Goal: Task Accomplishment & Management: Complete application form

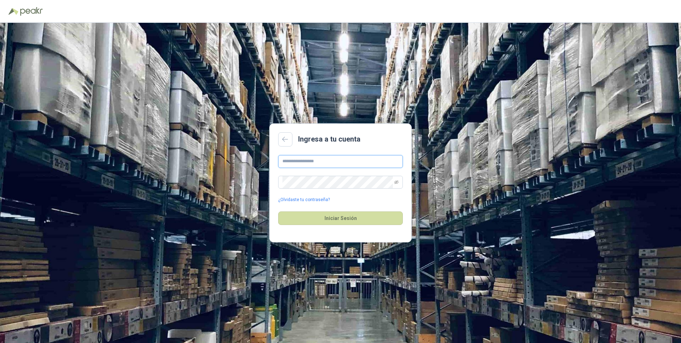
click at [363, 164] on input "text" at bounding box center [340, 161] width 125 height 13
type input "**********"
click at [278, 211] on button "Iniciar Sesión" at bounding box center [340, 218] width 125 height 14
click at [398, 184] on icon "eye-invisible" at bounding box center [396, 182] width 4 height 4
click at [330, 215] on button "Iniciar Sesión" at bounding box center [340, 218] width 125 height 14
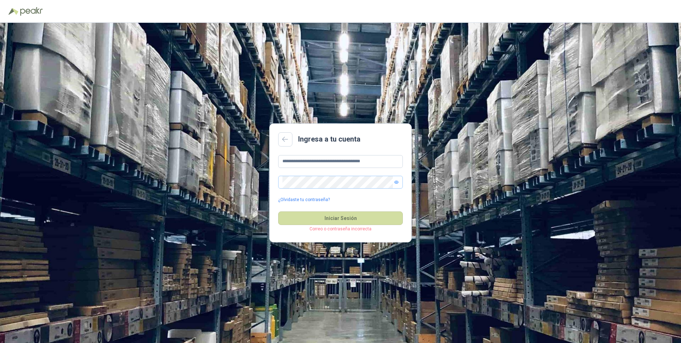
click at [340, 209] on div "Iniciar Sesión Correo o contraseña incorrecta" at bounding box center [340, 218] width 125 height 31
click at [343, 223] on button "Iniciar Sesión" at bounding box center [340, 218] width 125 height 14
click at [379, 212] on button "Iniciar Sesión" at bounding box center [340, 218] width 125 height 14
click at [325, 214] on button "Iniciar Sesión" at bounding box center [340, 218] width 125 height 14
click at [341, 217] on button "Iniciar Sesión" at bounding box center [340, 218] width 125 height 14
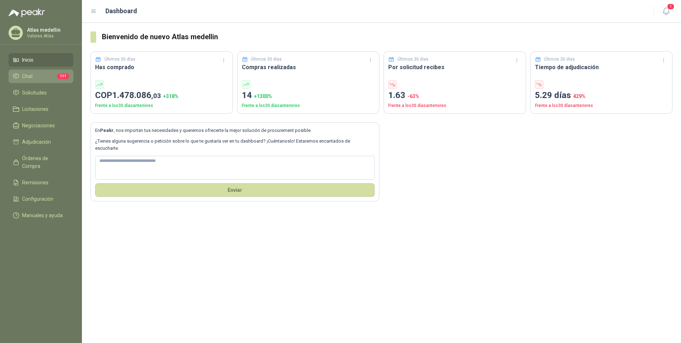
click at [50, 76] on li "Chat 111" at bounding box center [41, 76] width 56 height 8
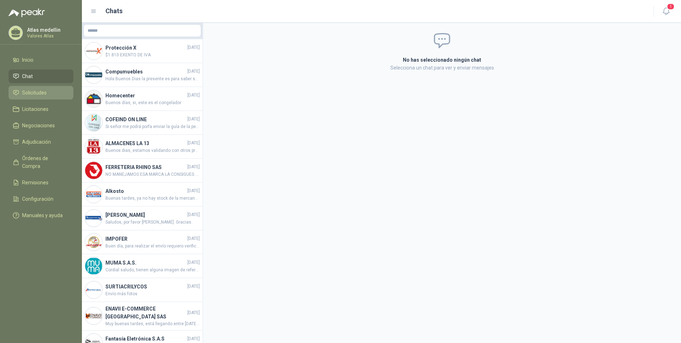
click at [32, 91] on span "Solicitudes" at bounding box center [34, 93] width 25 height 8
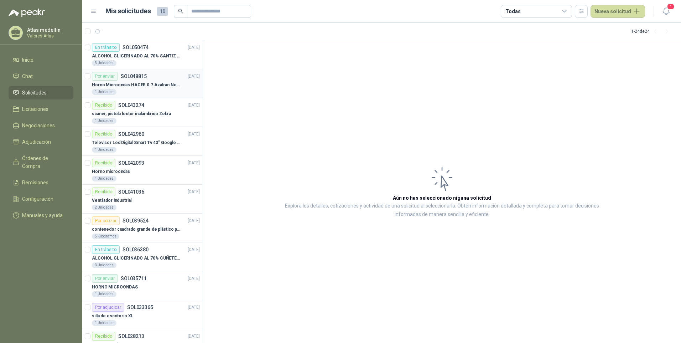
click at [115, 85] on p "Horno Microondas HACEB 0.7 Azafrán Negro" at bounding box center [136, 85] width 89 height 7
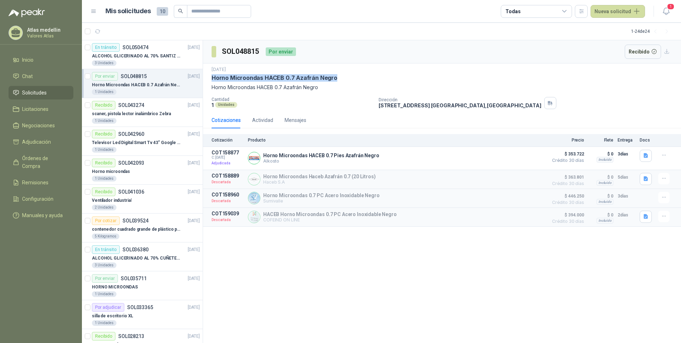
drag, startPoint x: 340, startPoint y: 76, endPoint x: 208, endPoint y: 77, distance: 131.1
click at [208, 77] on div "[DATE] Horno Microondas HACEB 0.7 Azafrán Negro Horno Microondas HACEB 0.7 Azaf…" at bounding box center [442, 87] width 478 height 48
copy p "Horno Microondas HACEB 0.7 Azafrán Negro"
drag, startPoint x: 601, startPoint y: 13, endPoint x: 414, endPoint y: 129, distance: 219.5
click at [601, 14] on button "Nueva solicitud" at bounding box center [618, 11] width 55 height 13
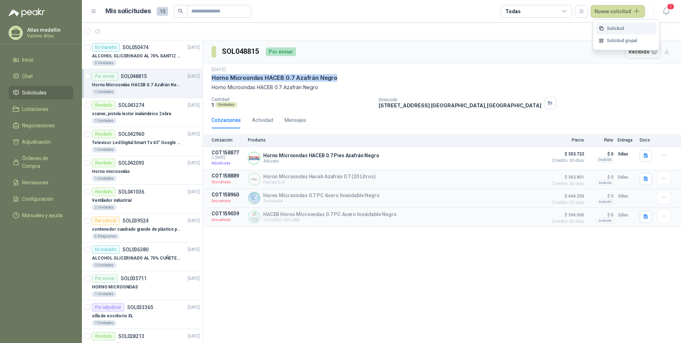
click at [610, 31] on link "Solicitud" at bounding box center [626, 28] width 61 height 12
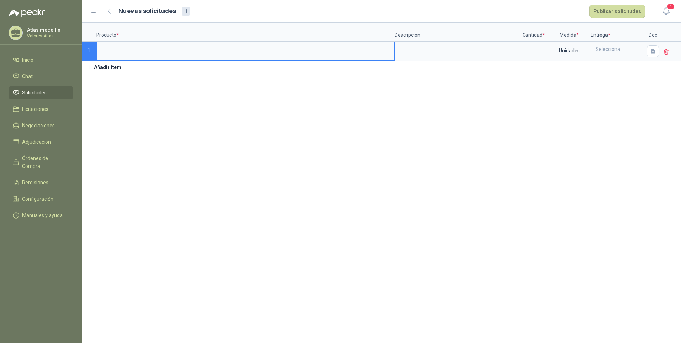
click at [135, 49] on input at bounding box center [245, 49] width 297 height 14
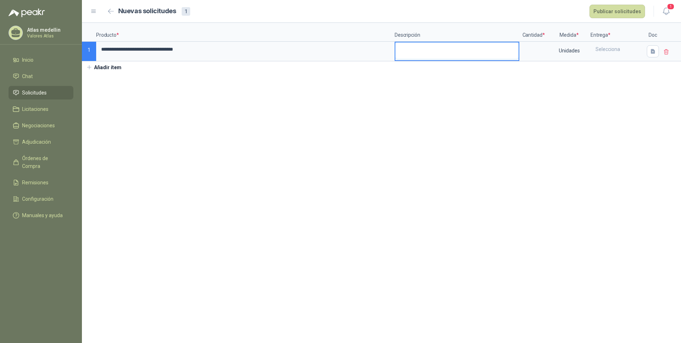
click at [417, 55] on textarea at bounding box center [456, 50] width 123 height 16
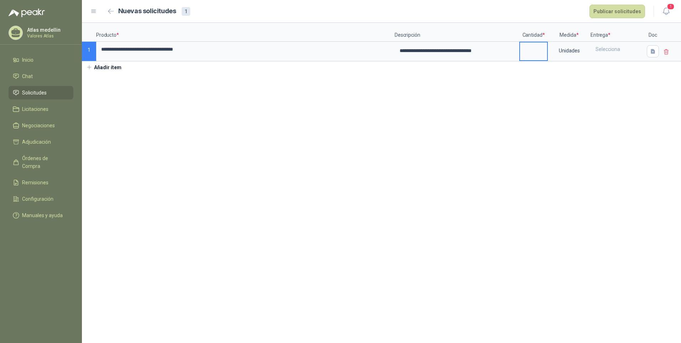
click at [525, 51] on input at bounding box center [533, 49] width 27 height 14
type input "*"
click at [613, 51] on div "Selecciona" at bounding box center [617, 49] width 52 height 14
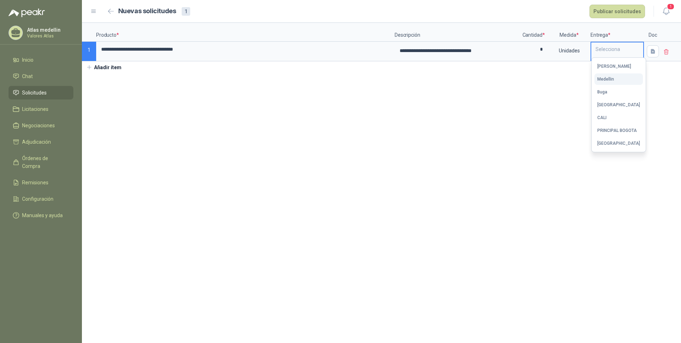
click at [618, 76] on button "Medellin" at bounding box center [619, 78] width 48 height 11
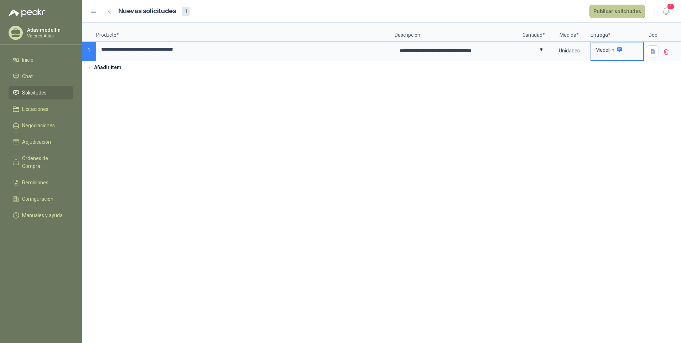
click at [622, 12] on button "Publicar solicitudes" at bounding box center [618, 12] width 56 height 14
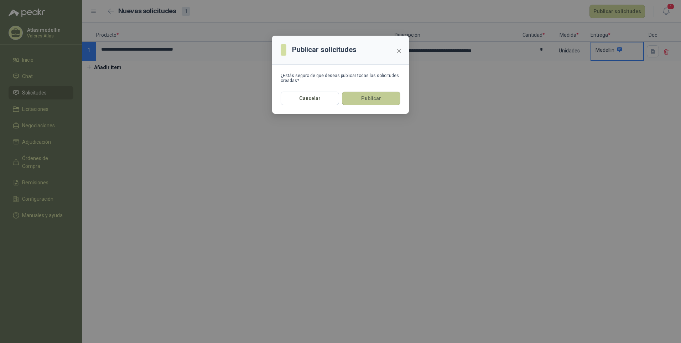
click at [375, 102] on button "Publicar" at bounding box center [371, 99] width 58 height 14
